Goal: Find specific page/section: Find specific page/section

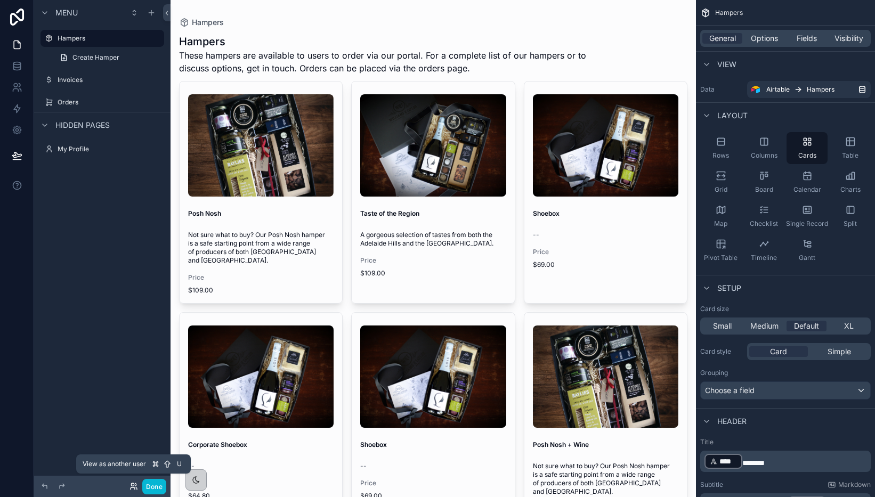
click at [134, 488] on icon at bounding box center [134, 486] width 9 height 9
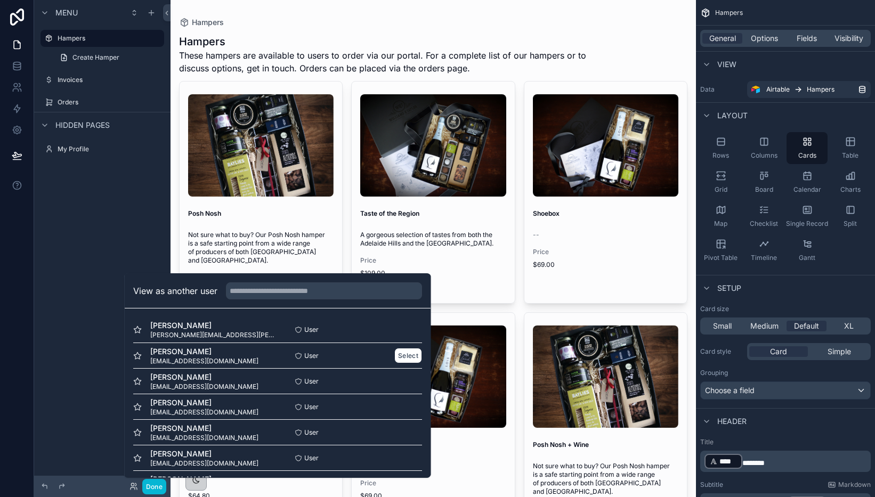
scroll to position [9, 0]
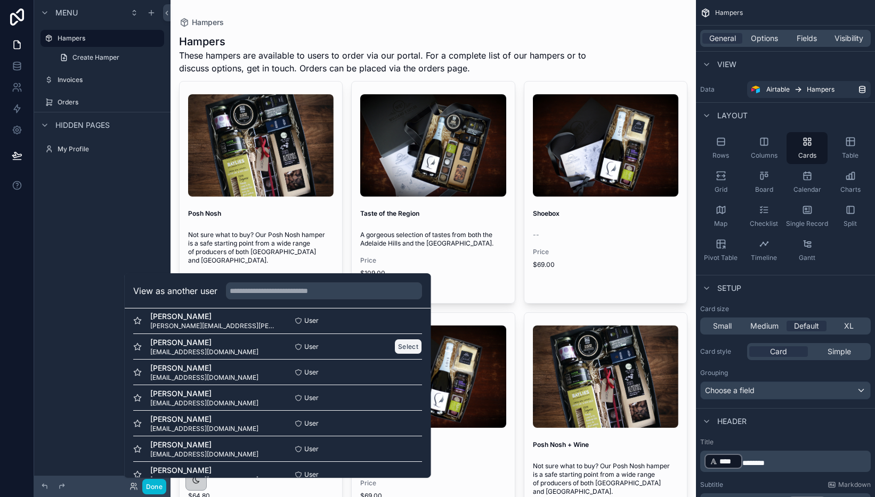
click at [404, 348] on button "Select" at bounding box center [408, 346] width 28 height 15
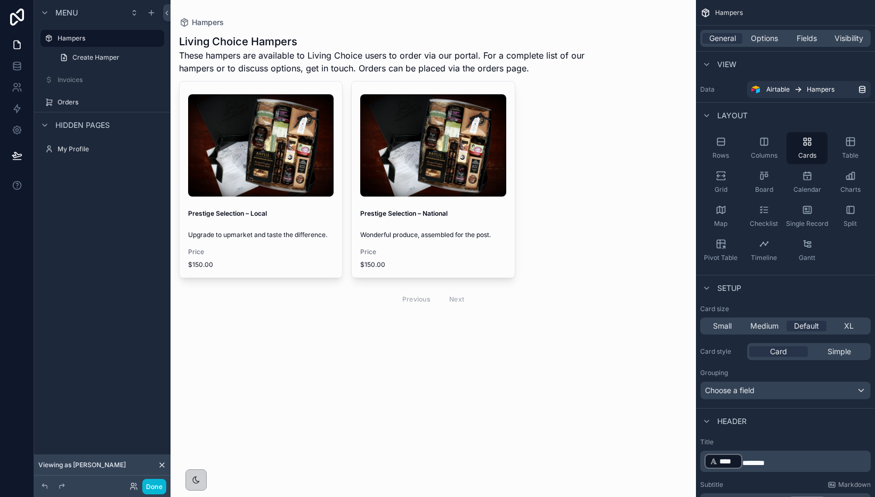
click at [459, 378] on div "Hampers Living Choice Hampers These hampers are available to Living Choice user…" at bounding box center [434, 248] width 526 height 497
click at [130, 487] on icon at bounding box center [134, 486] width 9 height 9
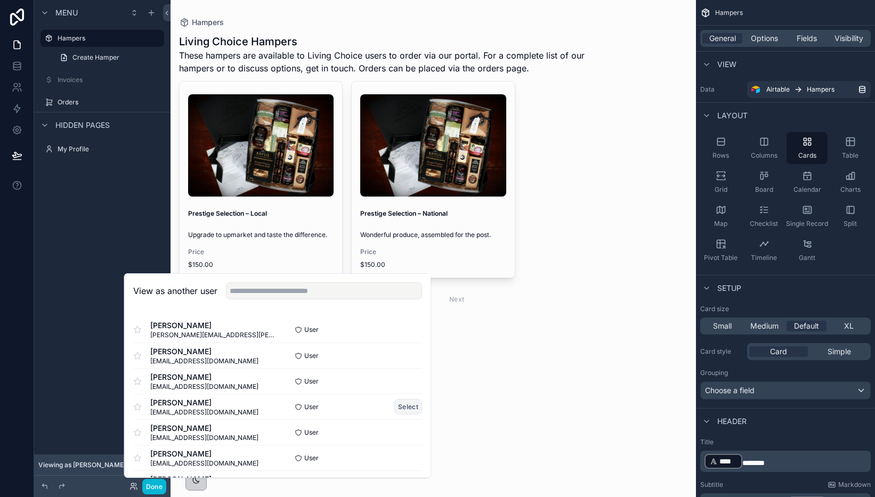
click at [400, 402] on button "Select" at bounding box center [408, 406] width 28 height 15
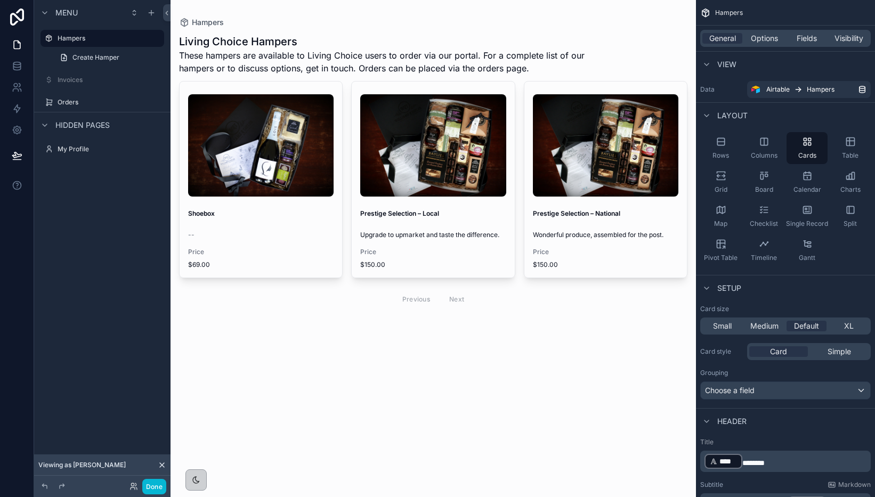
click at [439, 353] on div "Hampers Living Choice Hampers These hampers are available to Living Choice user…" at bounding box center [434, 248] width 526 height 497
click at [134, 485] on icon at bounding box center [132, 484] width 3 height 3
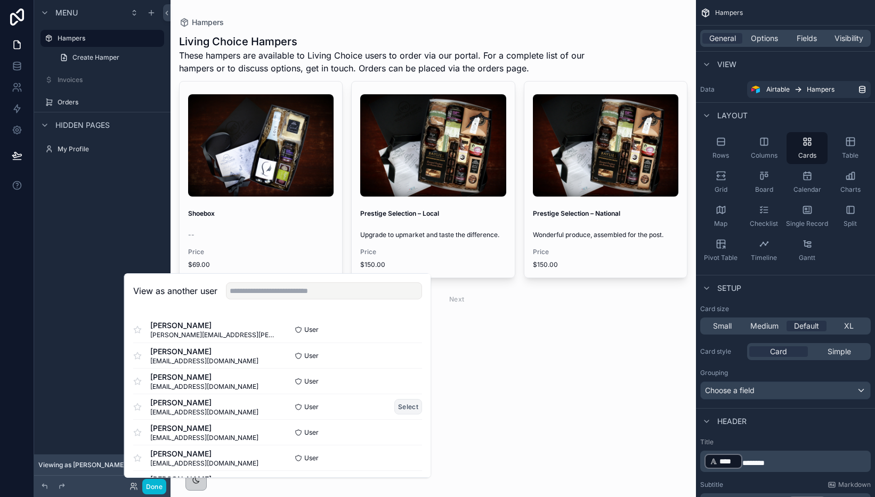
click at [413, 404] on button "Select" at bounding box center [408, 406] width 28 height 15
click at [408, 431] on button "Select" at bounding box center [408, 432] width 28 height 15
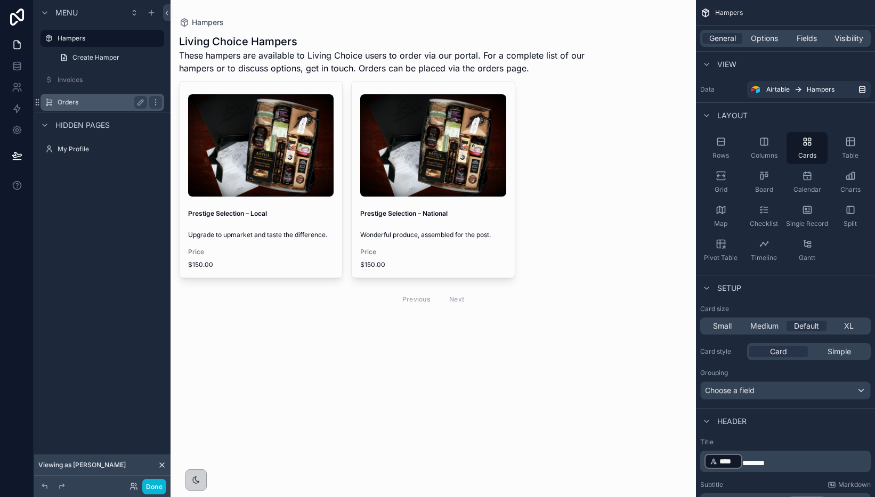
click at [84, 101] on label "Orders" at bounding box center [100, 102] width 85 height 9
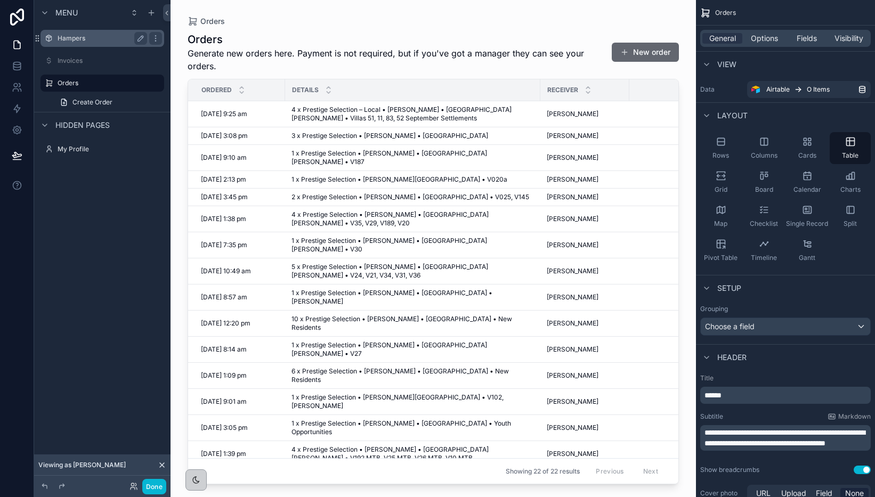
click at [78, 45] on div "Hampers" at bounding box center [102, 38] width 119 height 17
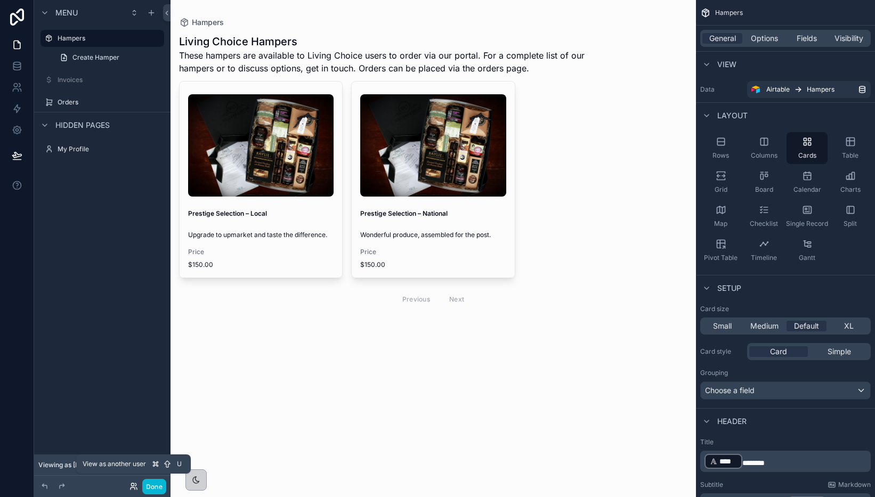
click at [135, 487] on icon at bounding box center [134, 486] width 9 height 9
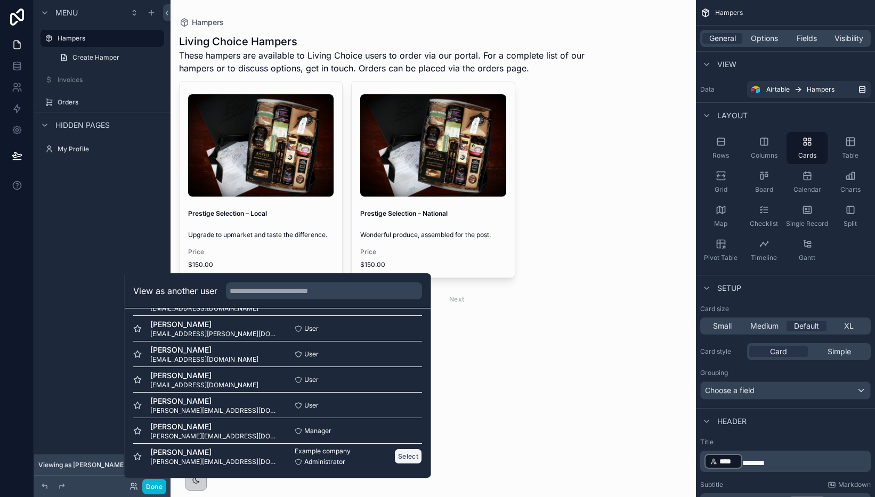
click at [405, 456] on button "Select" at bounding box center [408, 456] width 28 height 15
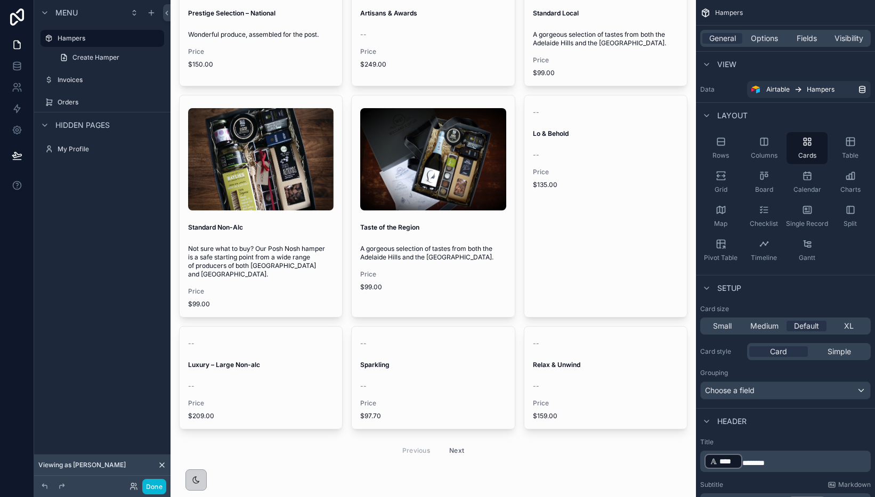
scroll to position [1726, 0]
